Goal: Find contact information: Find contact information

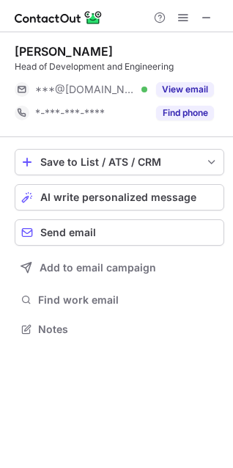
scroll to position [319, 233]
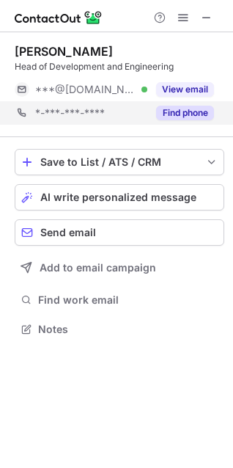
click at [215, 112] on div "*-***-***-**** Find phone" at bounding box center [120, 112] width 210 height 23
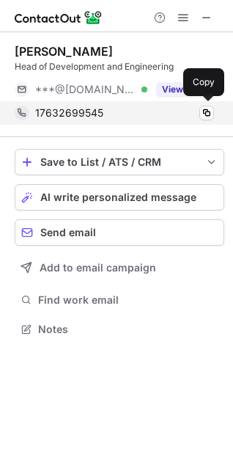
click at [128, 118] on div "17632699545" at bounding box center [124, 112] width 179 height 13
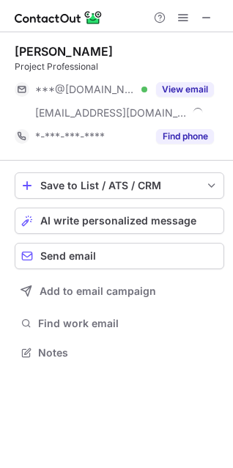
scroll to position [342, 233]
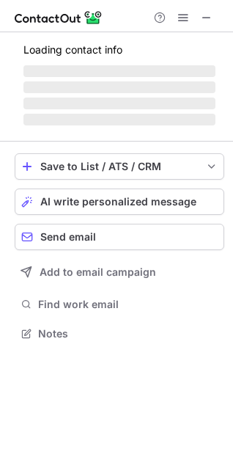
scroll to position [379, 233]
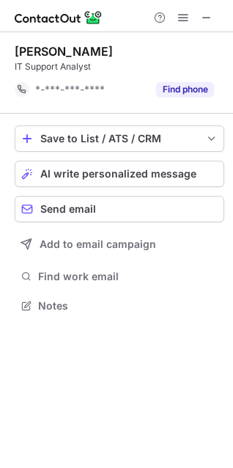
scroll to position [295, 233]
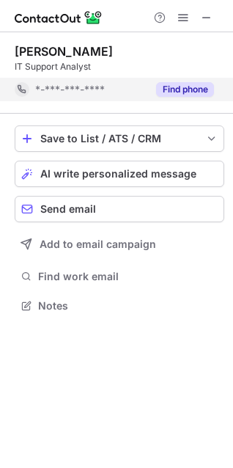
click at [191, 84] on button "Find phone" at bounding box center [185, 89] width 58 height 15
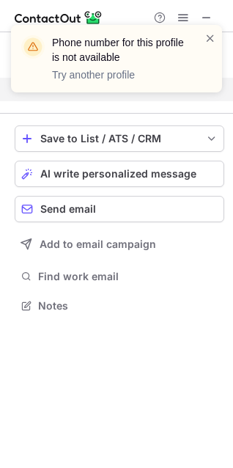
scroll to position [272, 233]
